Goal: Information Seeking & Learning: Learn about a topic

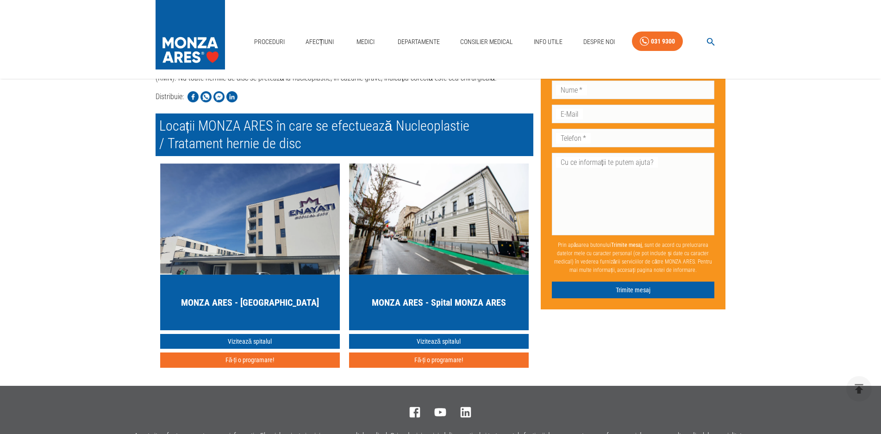
scroll to position [1489, 0]
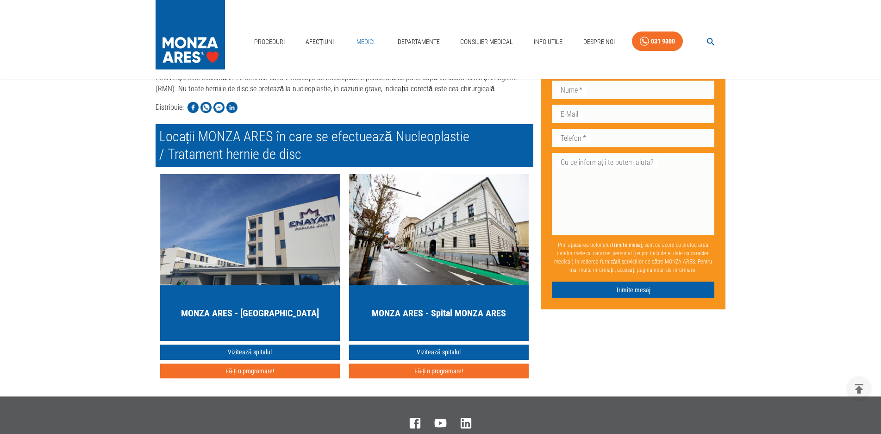
click at [364, 32] on link "Medici" at bounding box center [366, 41] width 30 height 19
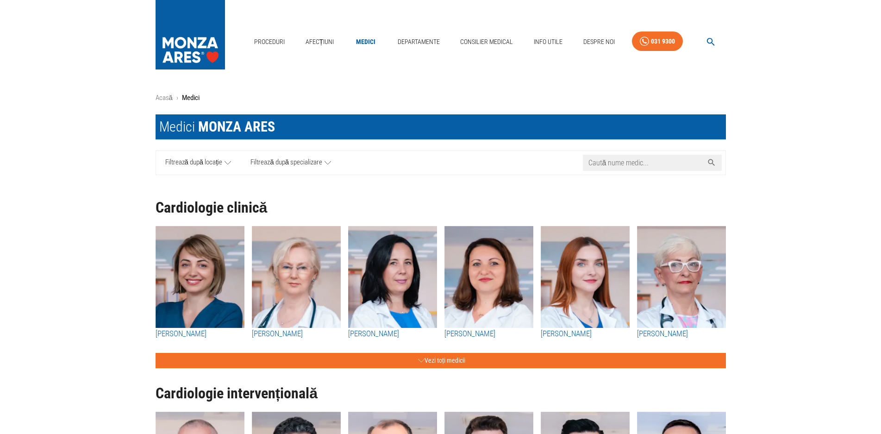
click at [647, 158] on input "Caută nume medic..." at bounding box center [643, 163] width 120 height 16
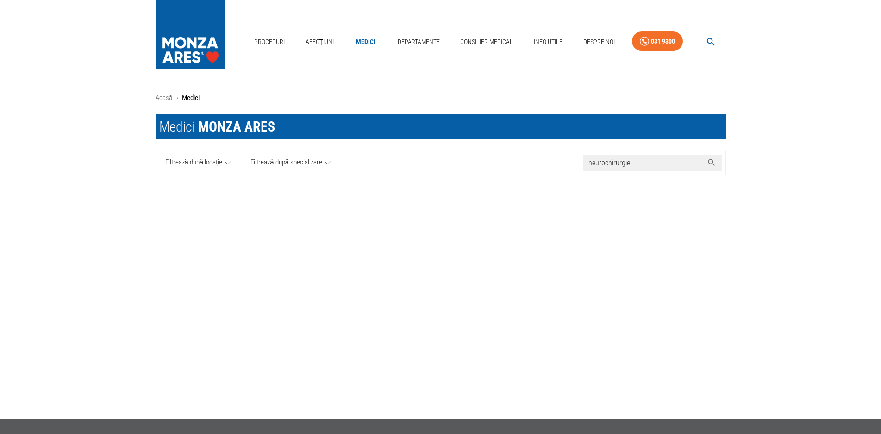
type input "neurochirurgie"
click at [710, 162] on icon at bounding box center [711, 162] width 9 height 9
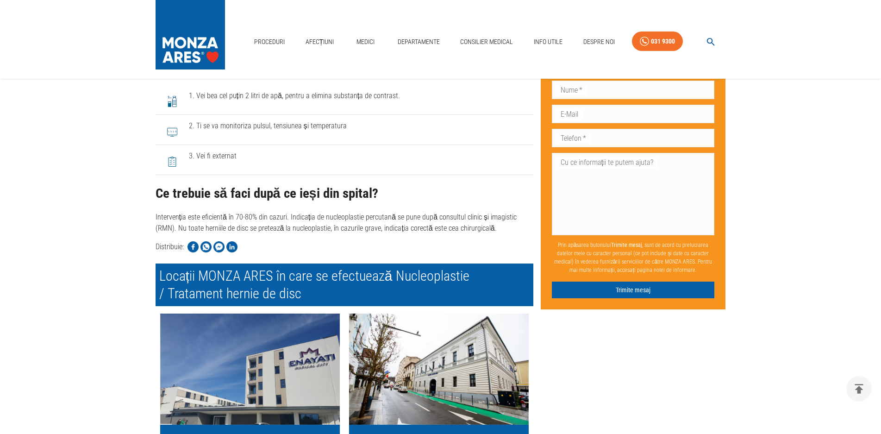
scroll to position [1303, 0]
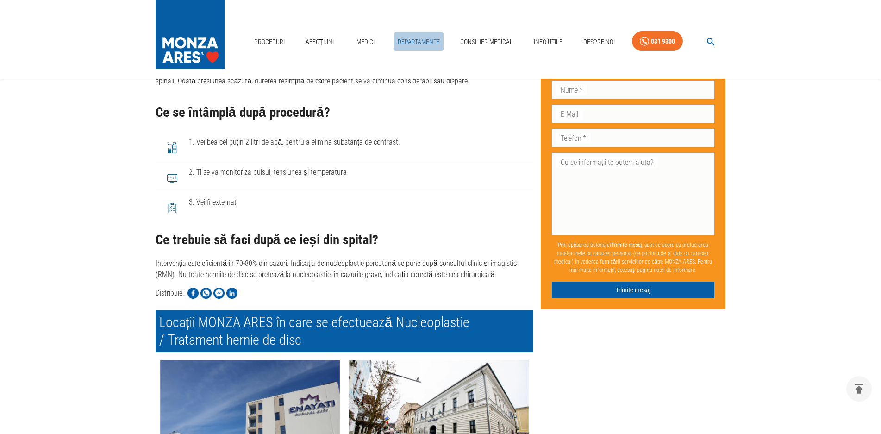
click at [421, 32] on link "Departamente" at bounding box center [419, 41] width 50 height 19
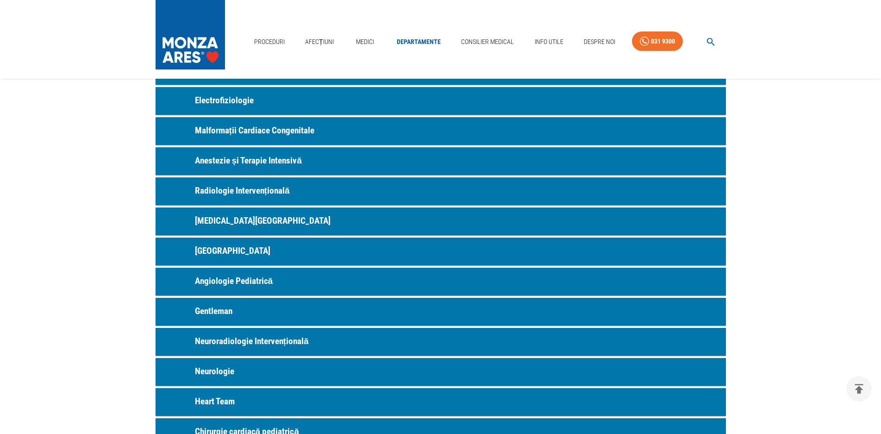
scroll to position [324, 0]
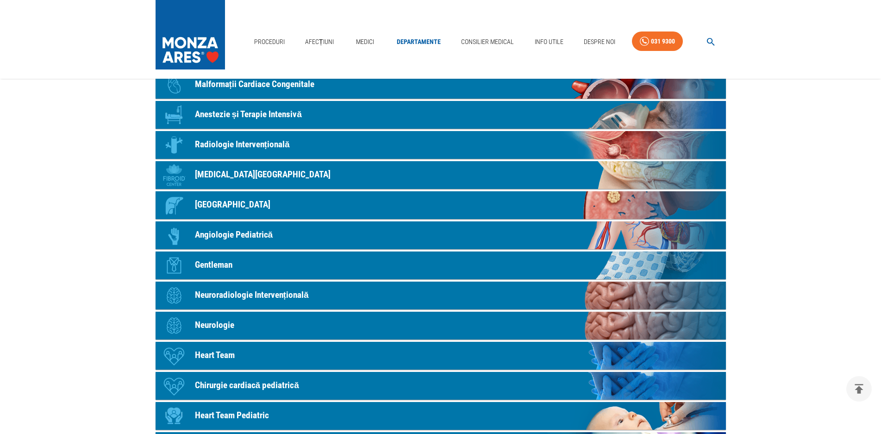
click at [259, 324] on link "Icon Neurologie" at bounding box center [441, 326] width 570 height 28
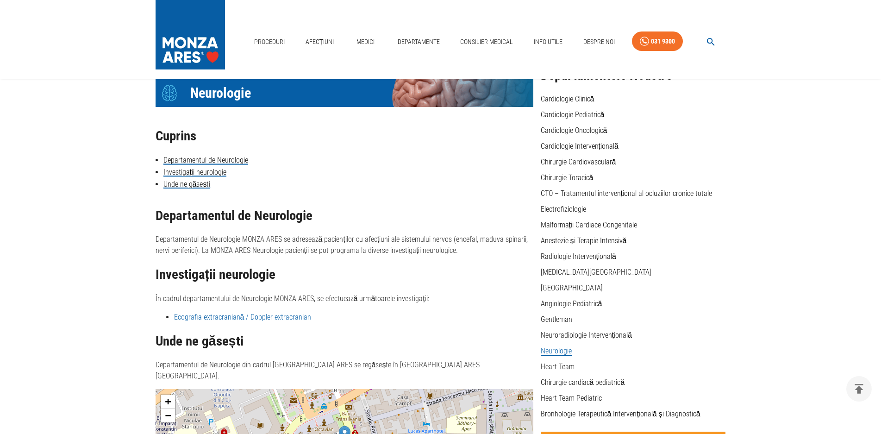
scroll to position [93, 0]
